Goal: Information Seeking & Learning: Learn about a topic

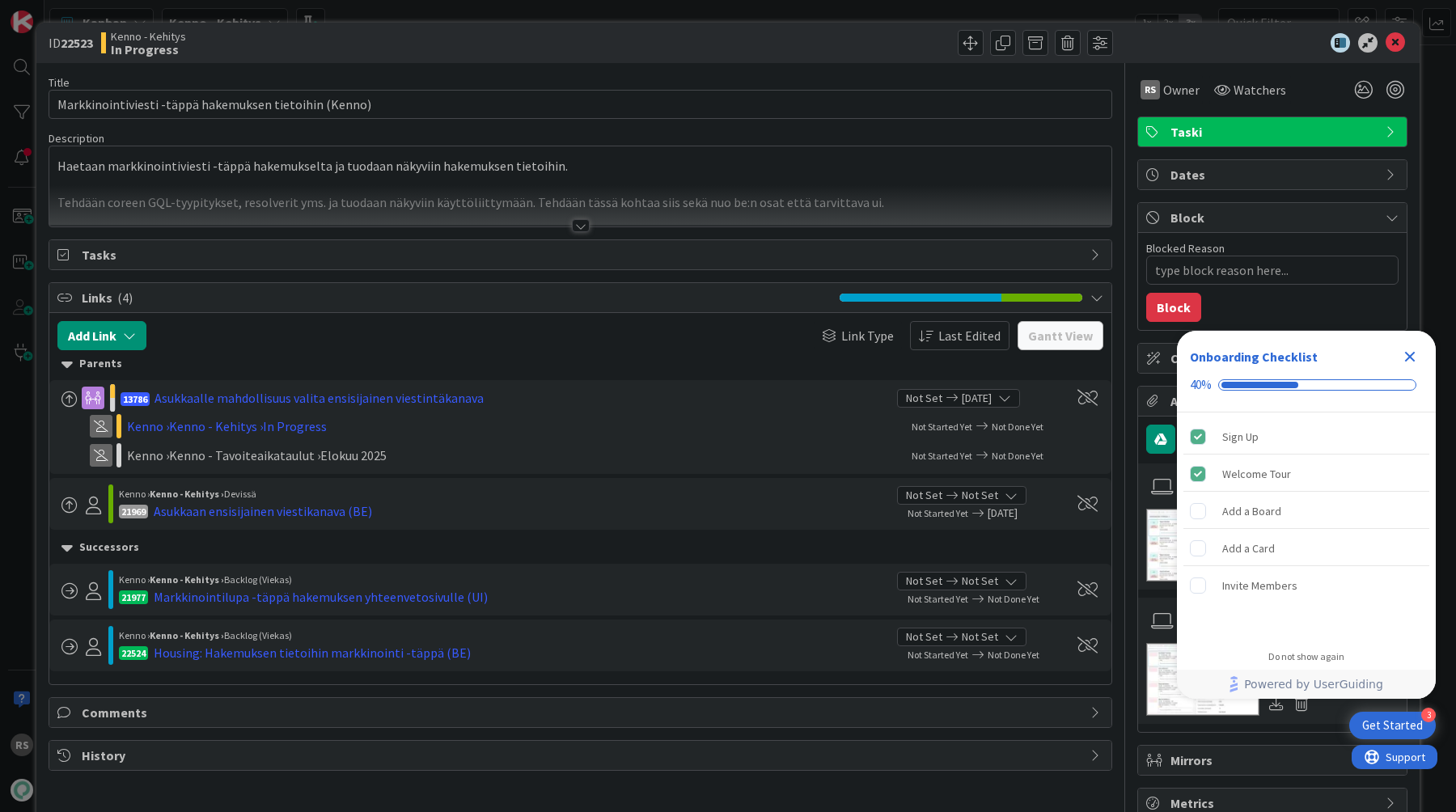
type textarea "x"
click at [1399, 53] on div "ID 22523 Kenno - Kehitys In Progress" at bounding box center [728, 43] width 1383 height 41
click at [1395, 48] on icon at bounding box center [1395, 42] width 19 height 19
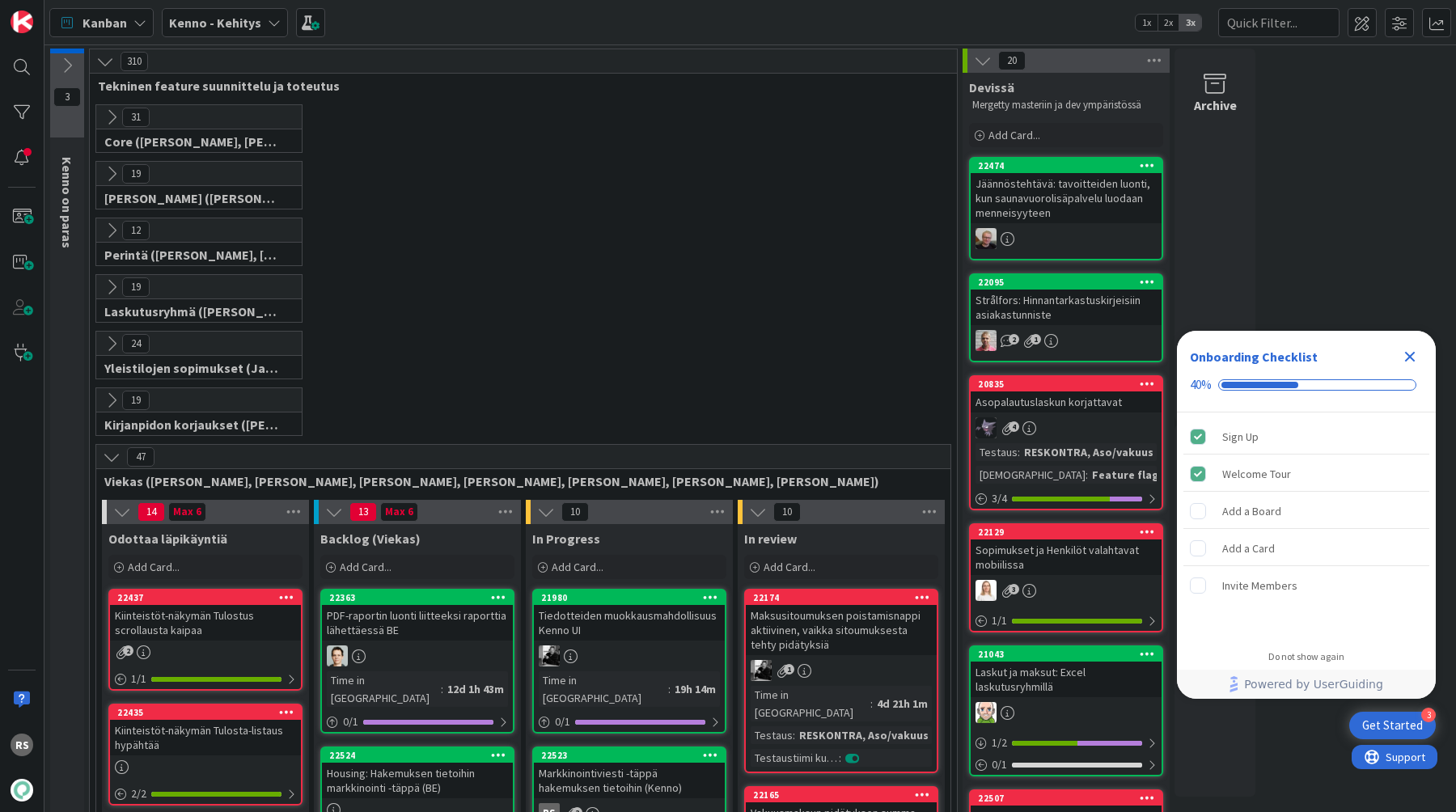
scroll to position [54, 0]
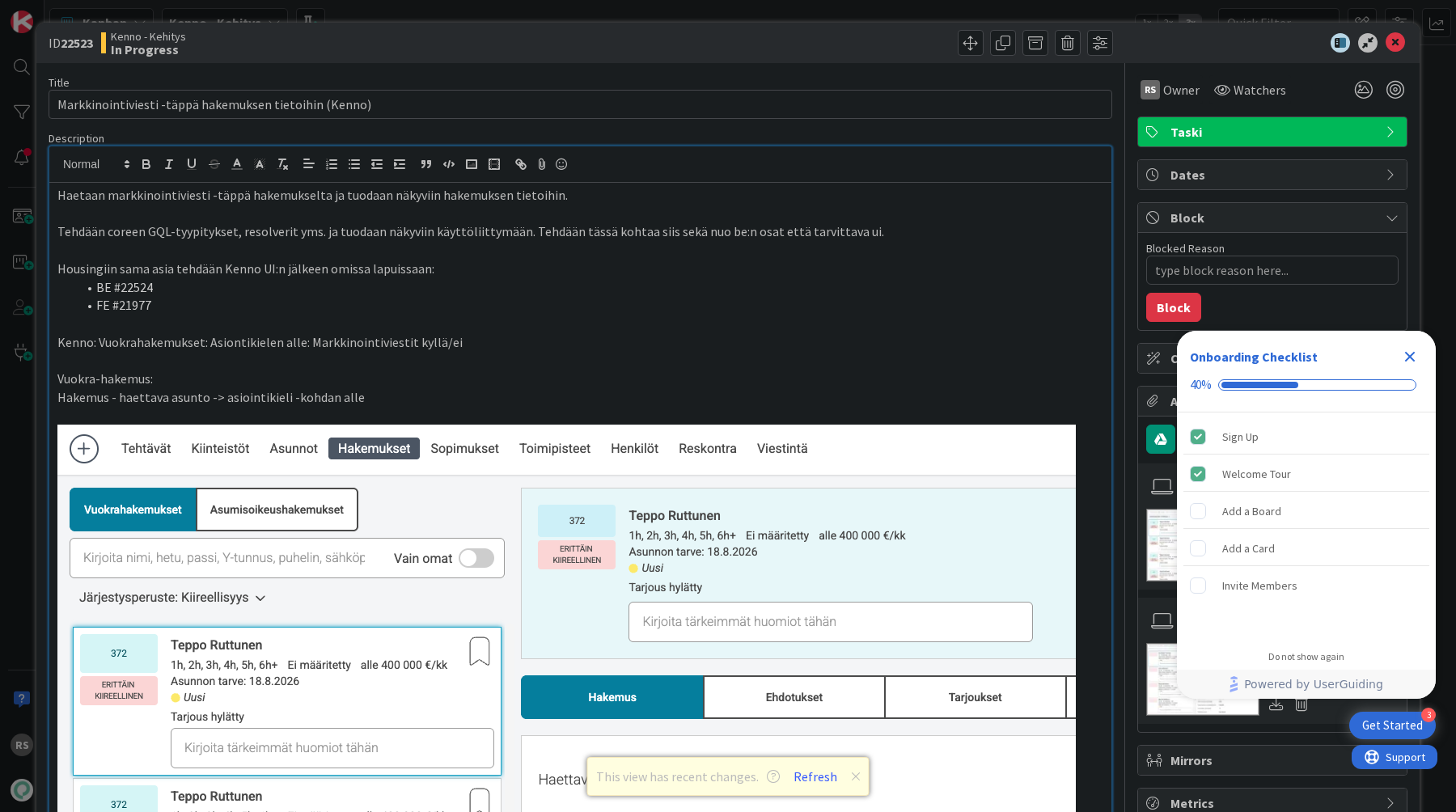
scroll to position [606, 0]
click at [1391, 41] on icon at bounding box center [1395, 42] width 19 height 19
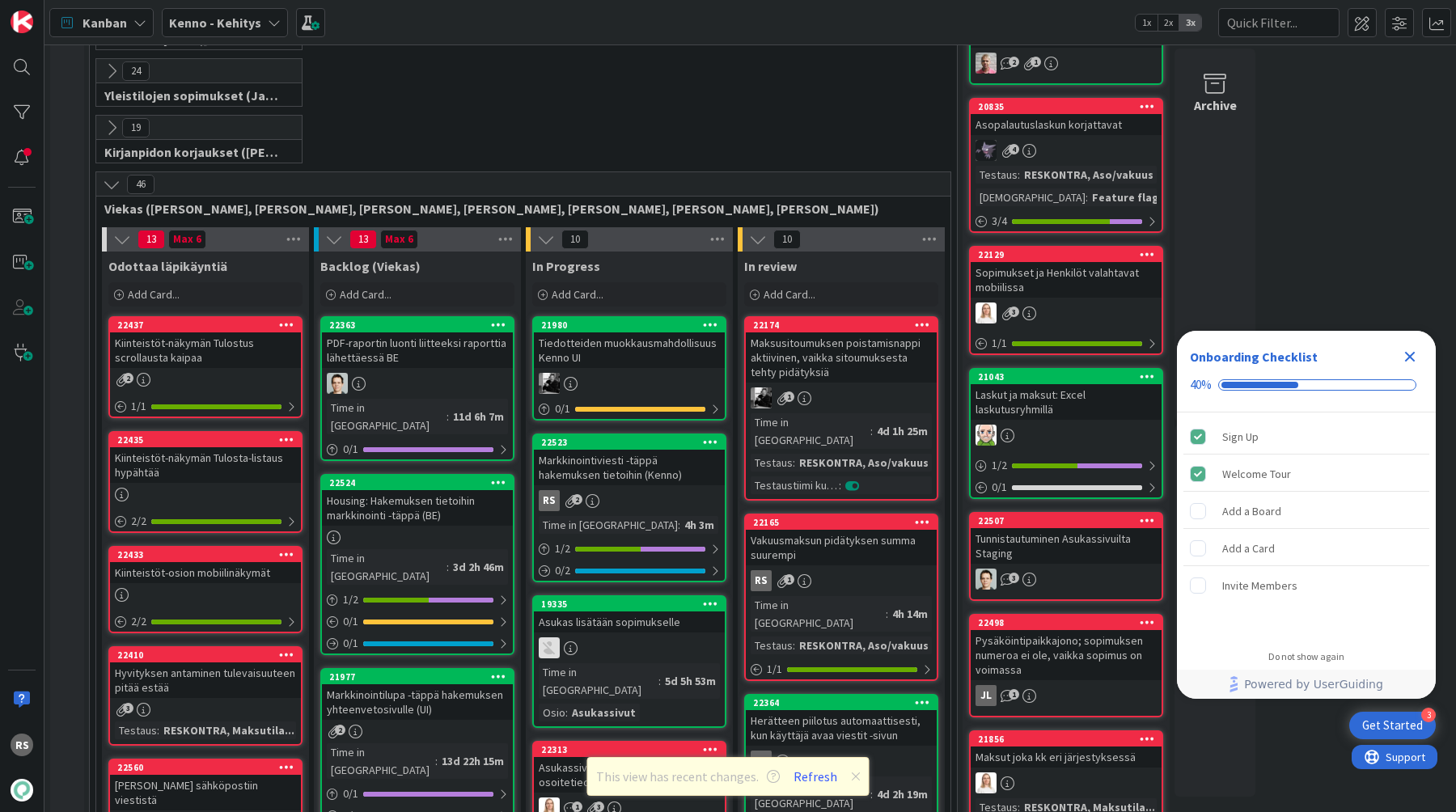
click at [887, 540] on div "Vakuusmaksun pidätyksen summa suurempi" at bounding box center [842, 547] width 191 height 36
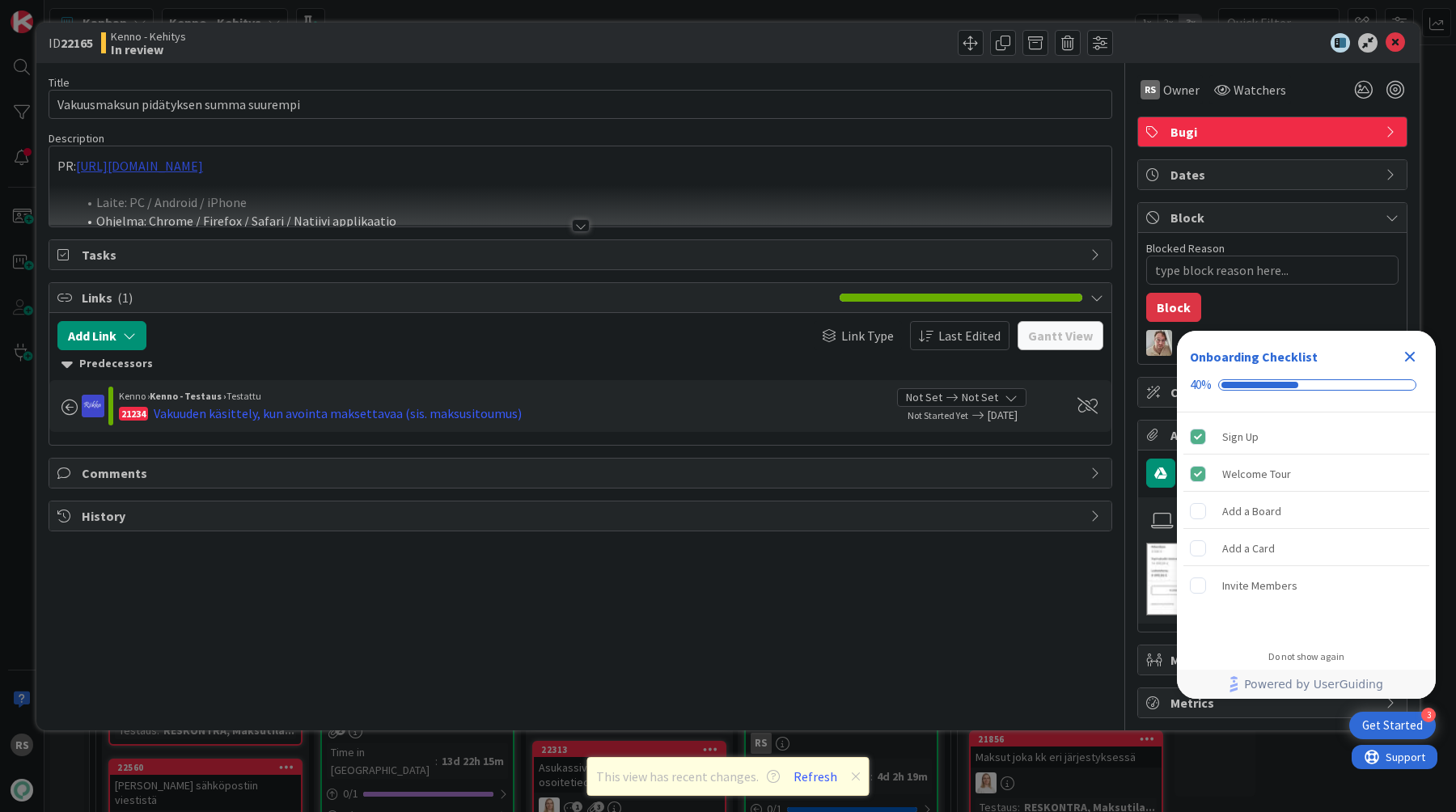
click at [305, 168] on div "PR: [URL][DOMAIN_NAME] Laite: PC / Android / iPhone Ohjelma: Chrome / Firefox /…" at bounding box center [580, 186] width 1062 height 80
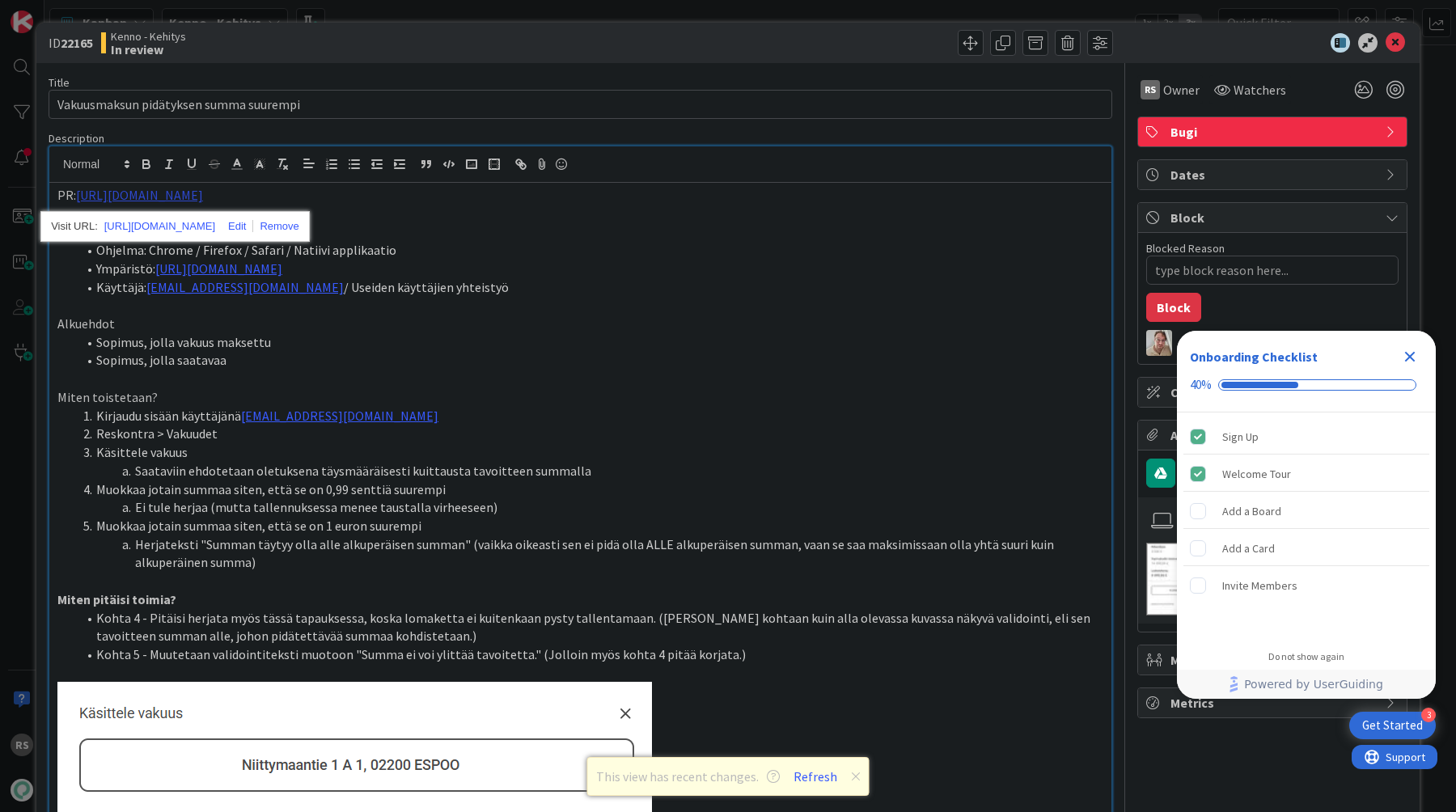
click at [203, 201] on link "[URL][DOMAIN_NAME]" at bounding box center [140, 195] width 127 height 16
click at [212, 232] on link "[URL][DOMAIN_NAME]" at bounding box center [159, 226] width 111 height 21
click at [1396, 45] on icon at bounding box center [1395, 42] width 19 height 19
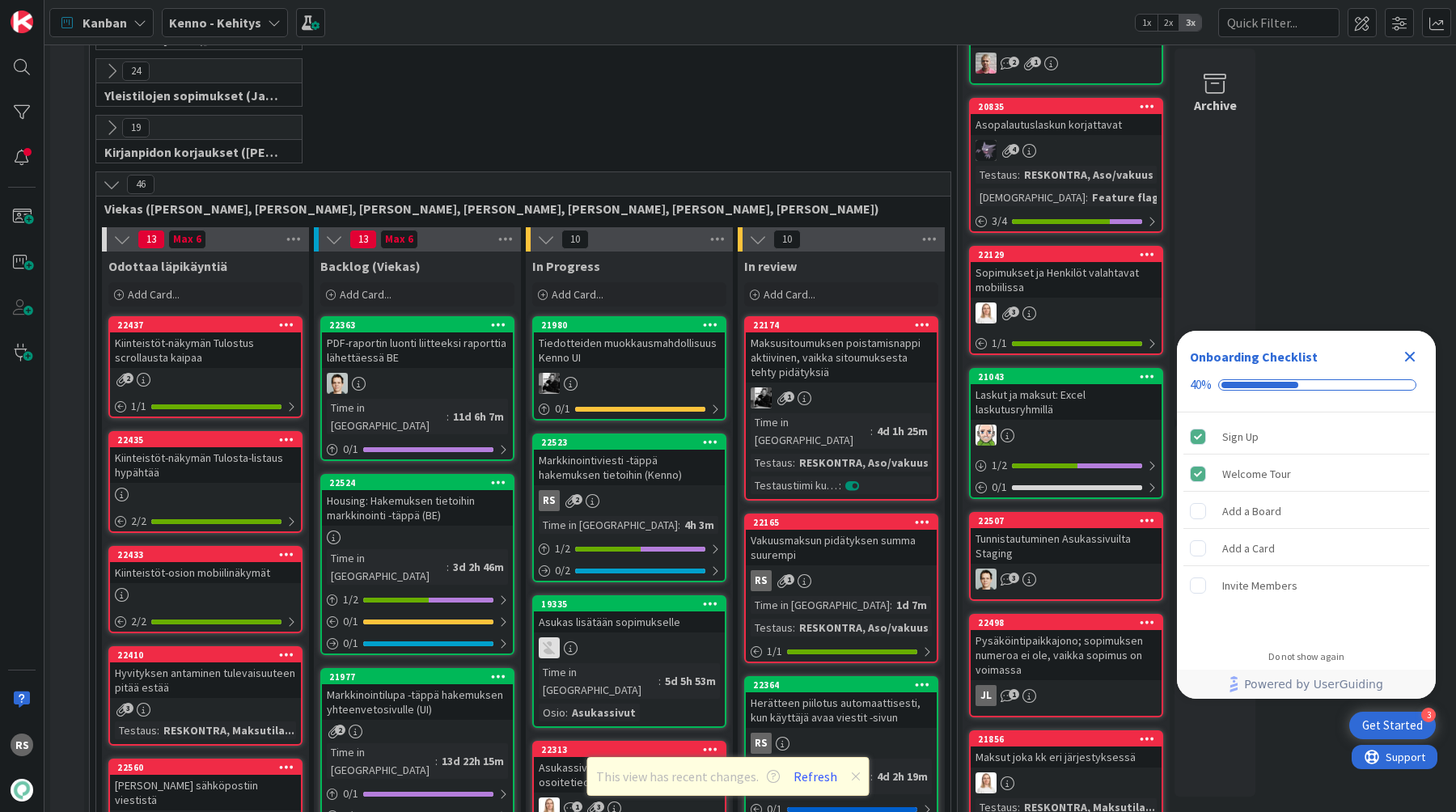
click at [661, 484] on div "Markkinointiviesti -täppä hakemuksen tietoihin (Kenno)" at bounding box center [629, 468] width 191 height 36
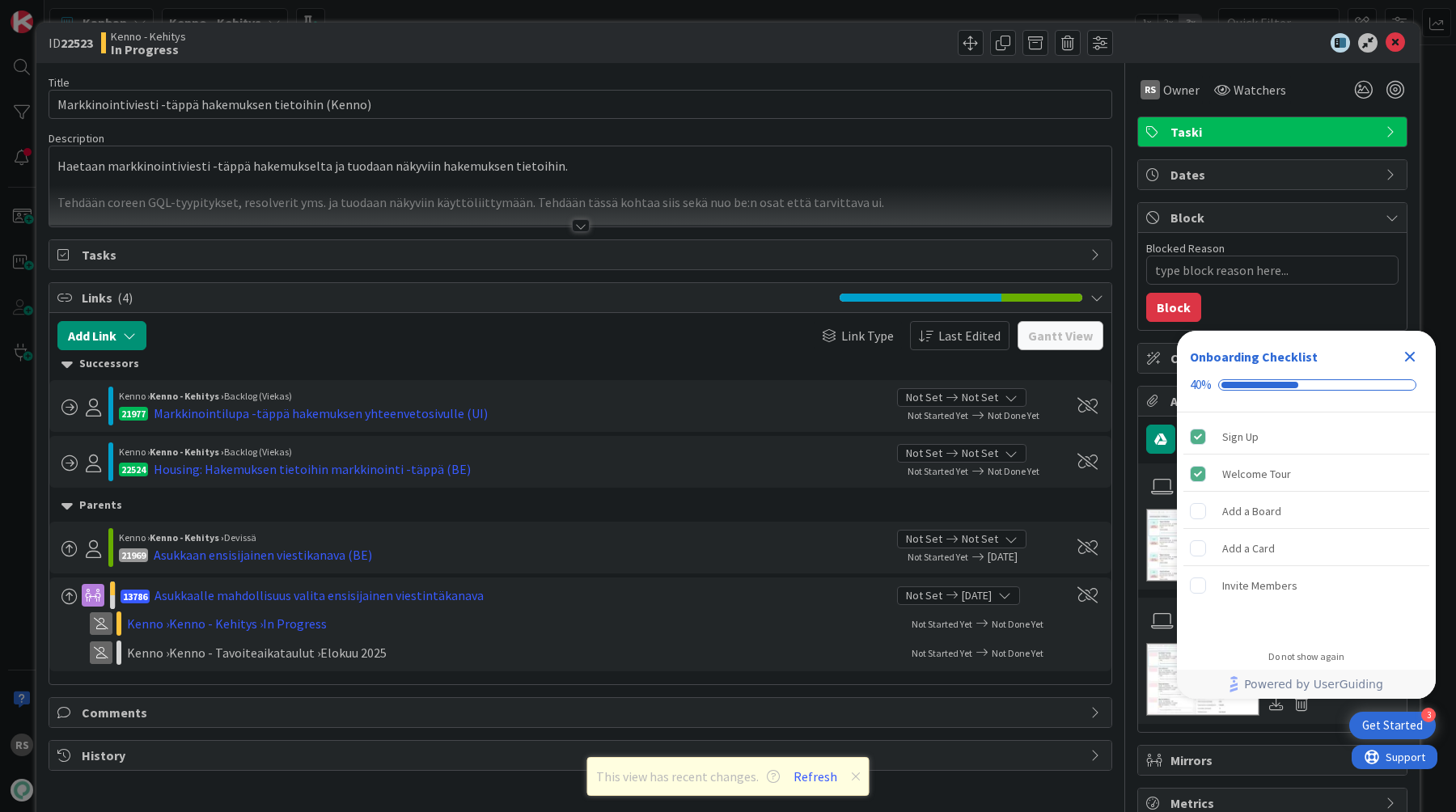
click at [83, 41] on b "22523" at bounding box center [77, 42] width 32 height 16
copy b "22523"
type textarea "x"
click at [1399, 41] on icon at bounding box center [1395, 42] width 19 height 19
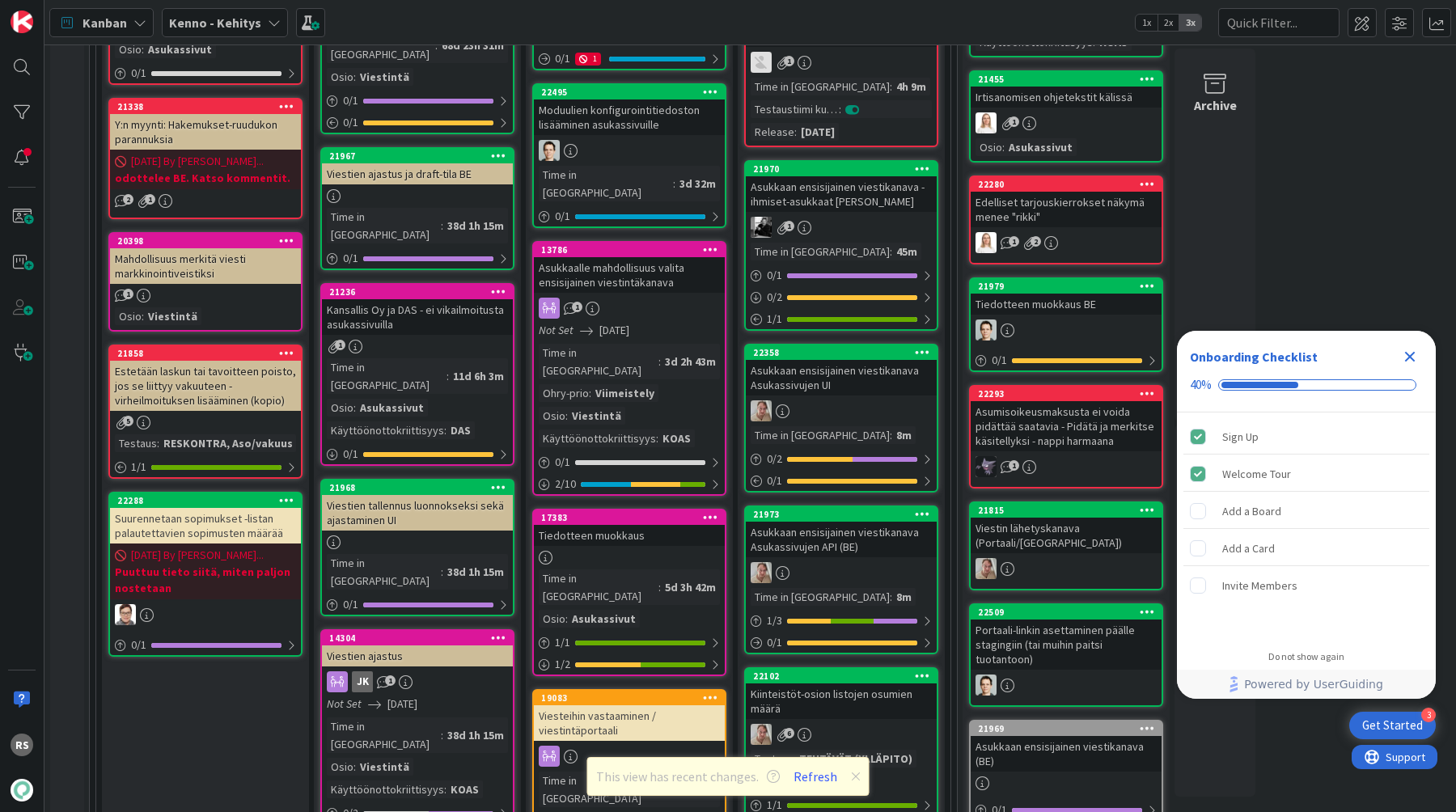
scroll to position [1539, 0]
